Goal: Navigation & Orientation: Find specific page/section

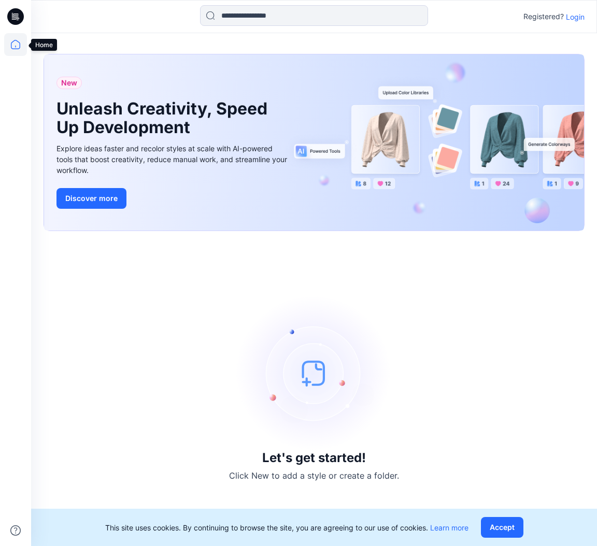
click at [11, 41] on icon at bounding box center [15, 44] width 23 height 23
click at [16, 44] on icon at bounding box center [15, 44] width 23 height 23
click at [574, 16] on p "Login" at bounding box center [575, 16] width 19 height 11
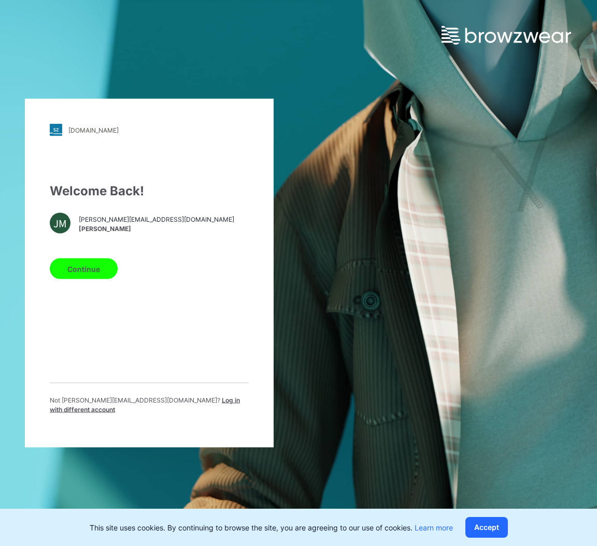
click at [109, 267] on button "Continue" at bounding box center [84, 269] width 68 height 21
click at [93, 269] on button "Continue" at bounding box center [84, 269] width 68 height 21
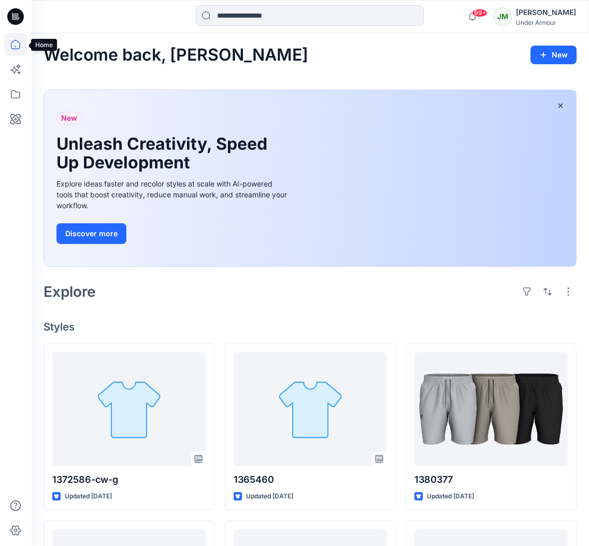
click at [20, 44] on icon at bounding box center [15, 44] width 9 height 9
click at [13, 94] on icon at bounding box center [15, 94] width 23 height 23
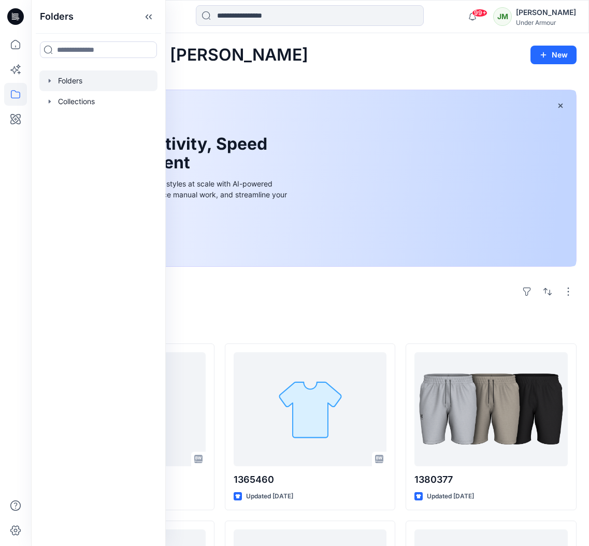
click at [79, 82] on div at bounding box center [98, 80] width 118 height 21
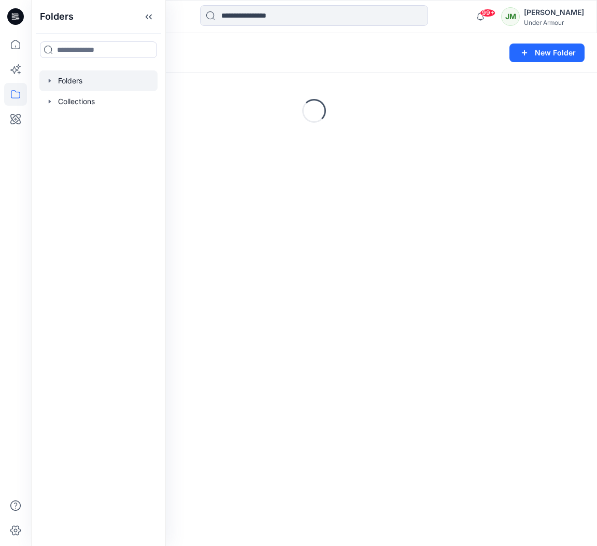
click at [51, 82] on icon "button" at bounding box center [50, 81] width 8 height 8
click at [74, 122] on div at bounding box center [98, 122] width 118 height 21
